Goal: Transaction & Acquisition: Purchase product/service

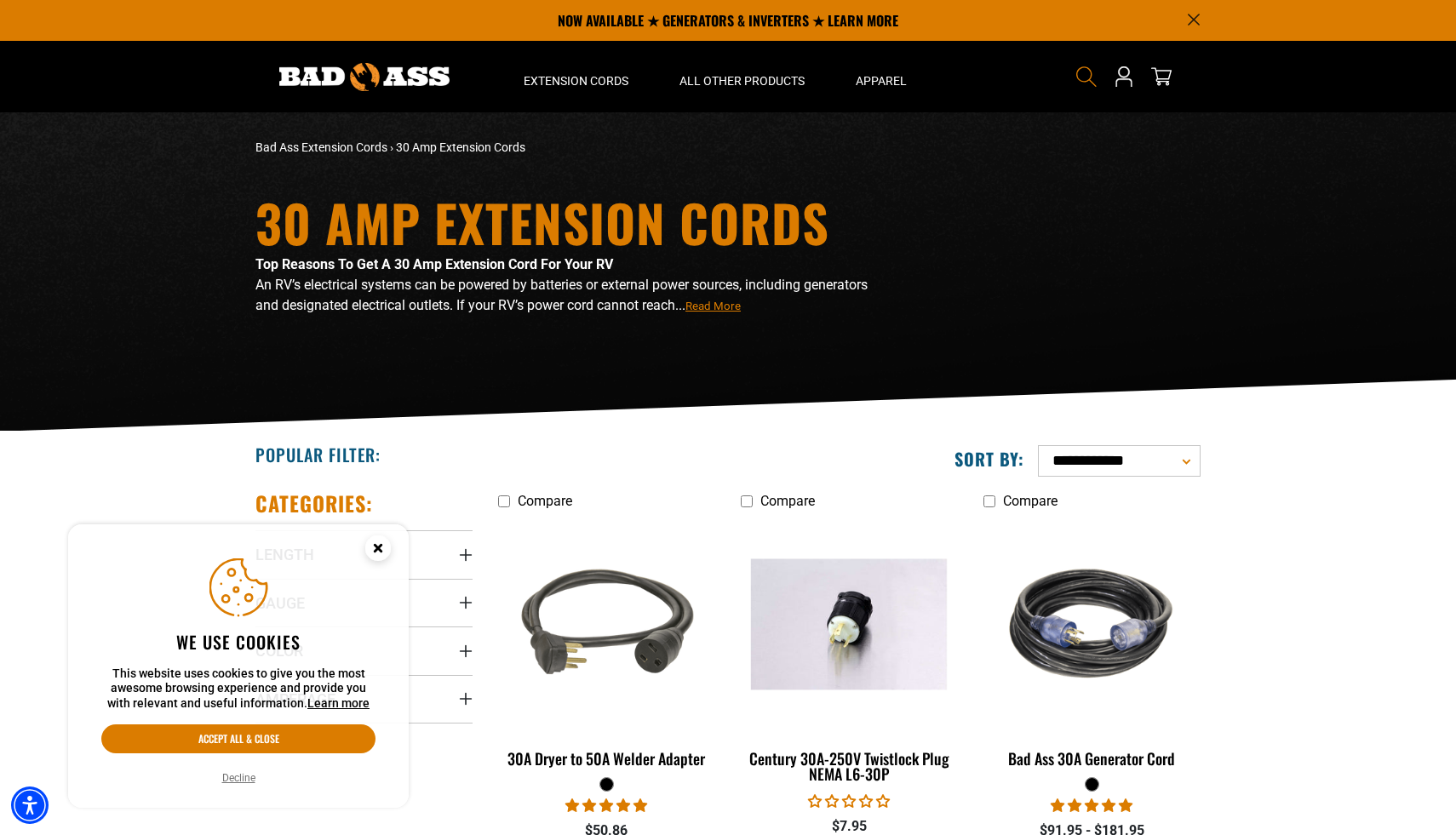
click at [1077, 82] on icon "Search" at bounding box center [1087, 77] width 23 height 23
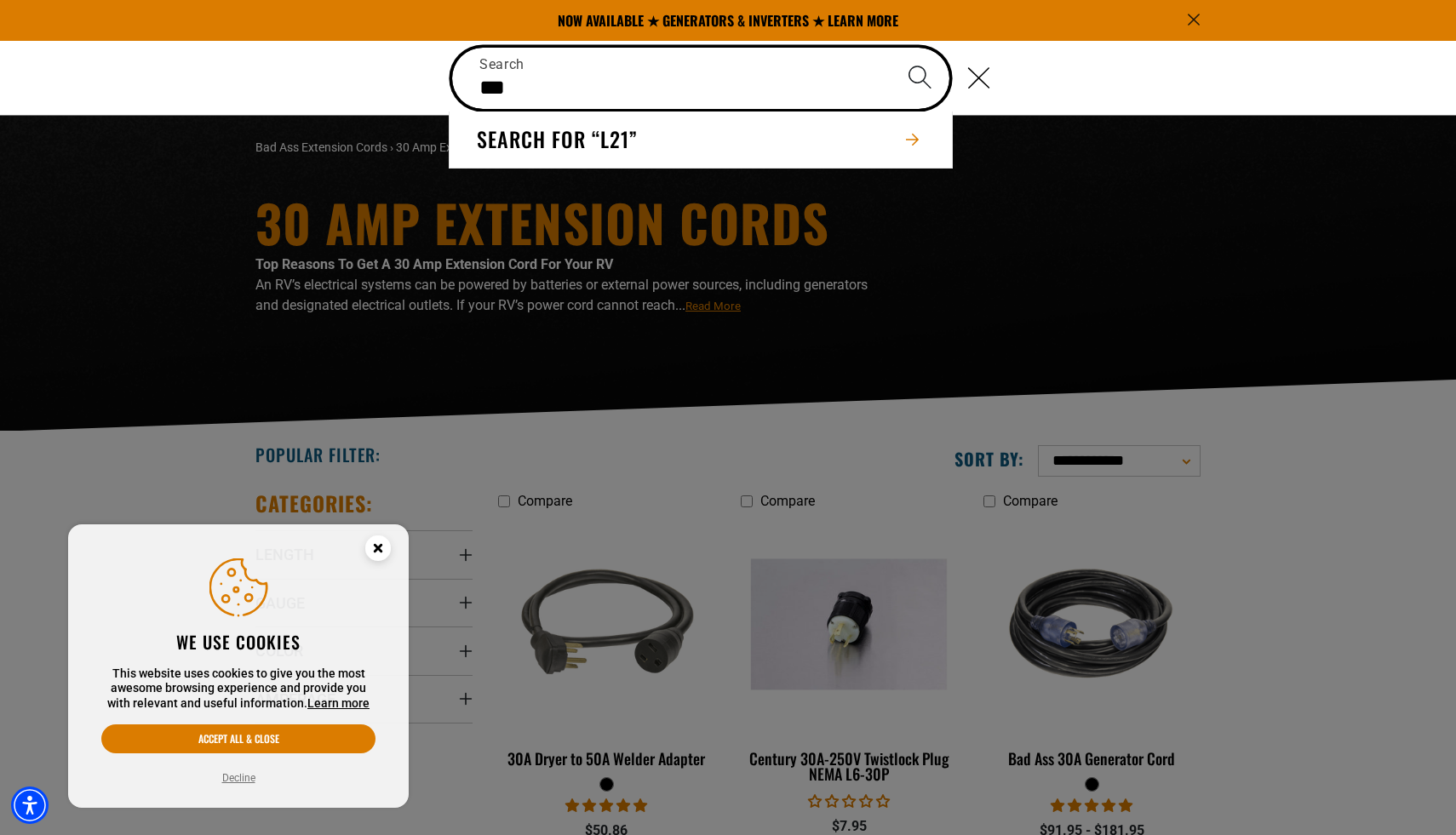
type input "***"
click at [890, 48] on button "Search" at bounding box center [919, 77] width 60 height 60
